Goal: Task Accomplishment & Management: Manage account settings

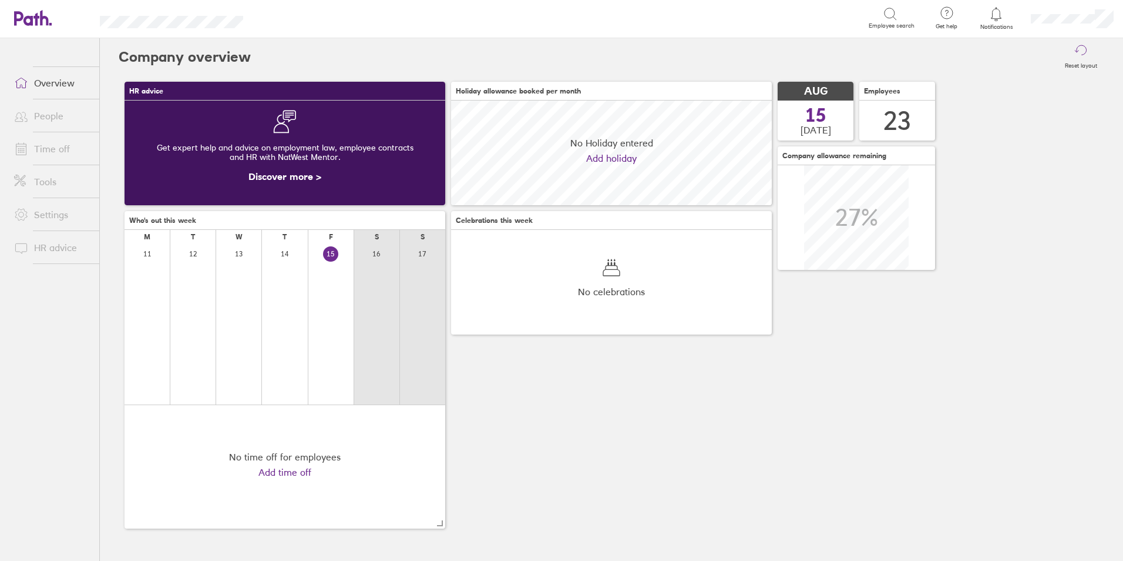
scroll to position [105, 321]
click at [42, 153] on link "Time off" at bounding box center [52, 149] width 95 height 24
